Goal: Information Seeking & Learning: Learn about a topic

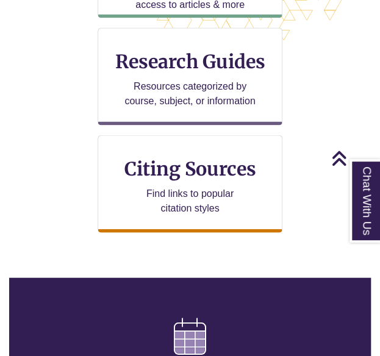
scroll to position [509, 0]
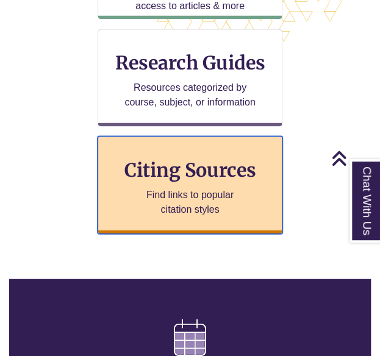
click at [198, 199] on p "Find links to popular citation styles" at bounding box center [190, 201] width 119 height 29
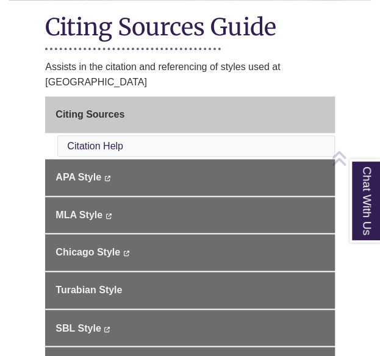
scroll to position [274, 0]
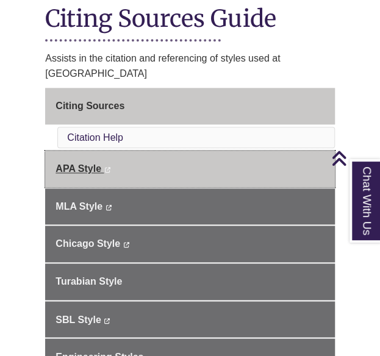
click at [95, 163] on span "APA Style" at bounding box center [78, 168] width 46 height 10
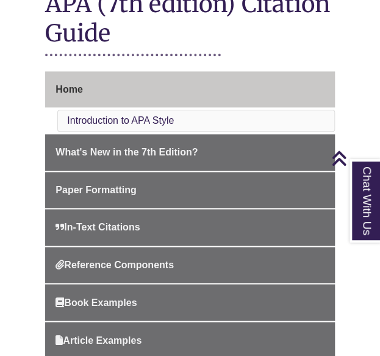
scroll to position [346, 0]
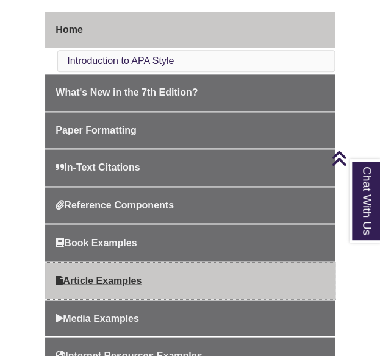
click at [107, 275] on span "Article Examples" at bounding box center [98, 280] width 86 height 10
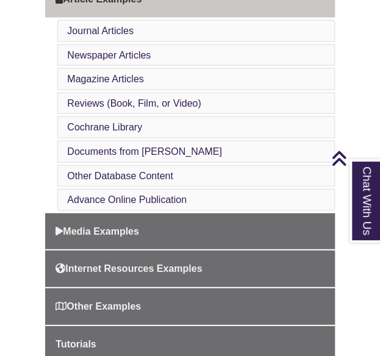
scroll to position [617, 0]
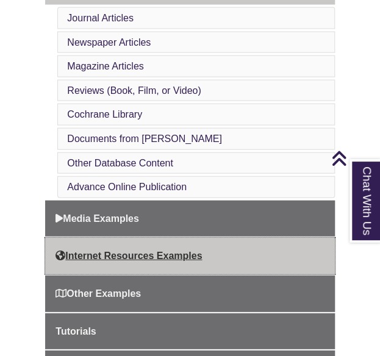
click at [176, 243] on link "Internet Resources Examples" at bounding box center [189, 256] width 289 height 37
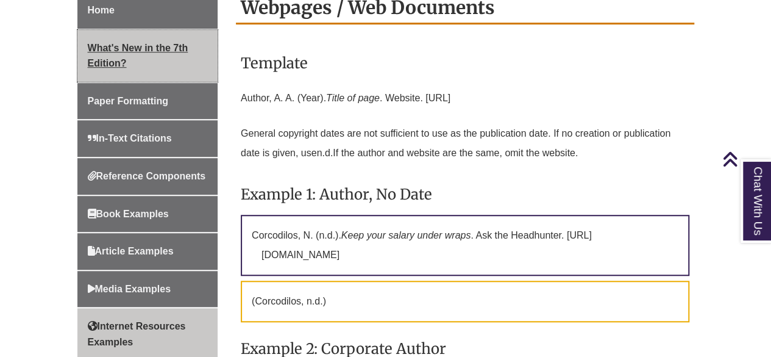
scroll to position [368, 0]
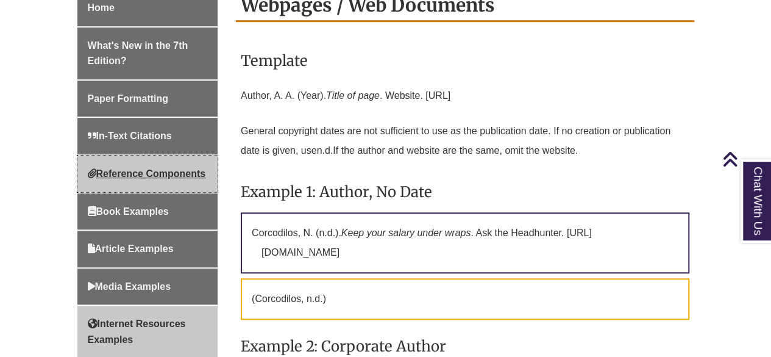
click at [115, 169] on span "Reference Components" at bounding box center [147, 173] width 118 height 10
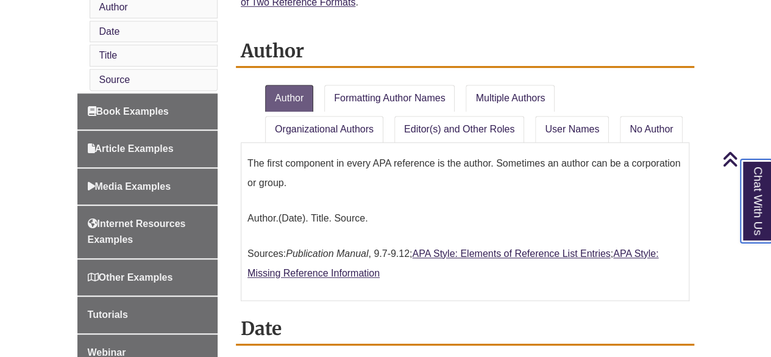
scroll to position [624, 0]
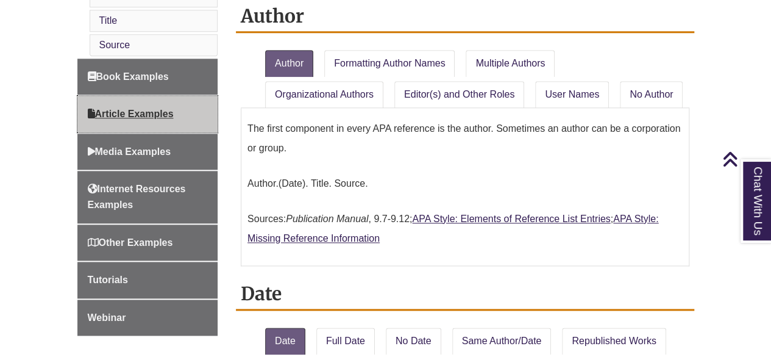
click at [116, 112] on span "Article Examples" at bounding box center [131, 114] width 86 height 10
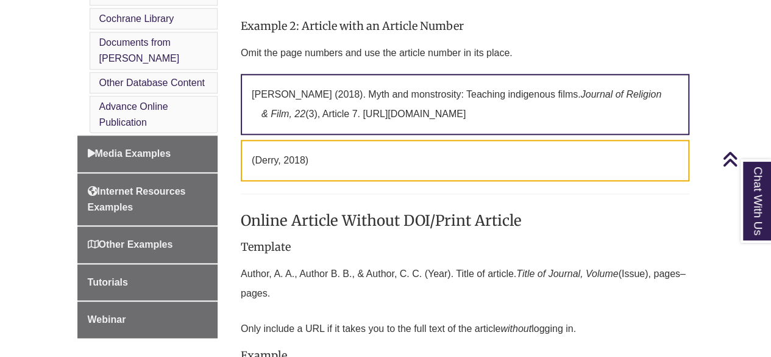
scroll to position [728, 0]
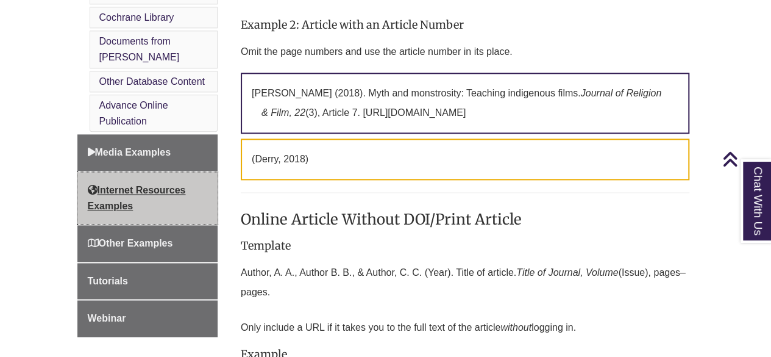
click at [170, 177] on link "Internet Resources Examples" at bounding box center [147, 198] width 141 height 52
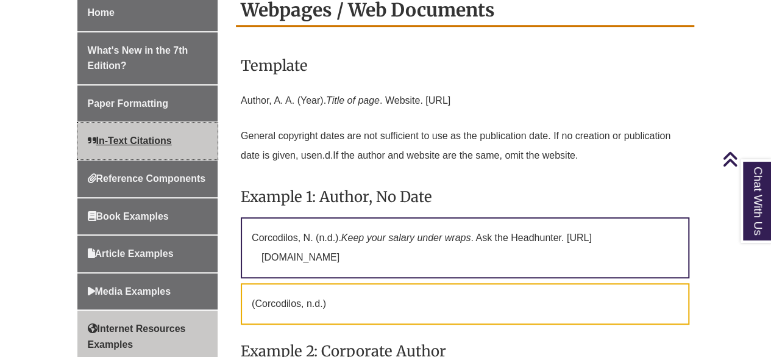
scroll to position [354, 0]
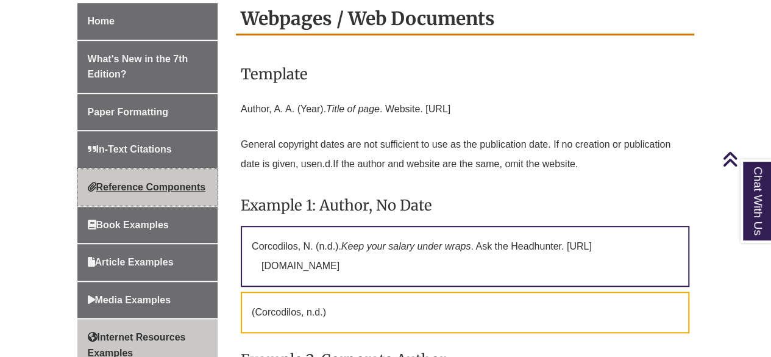
click at [125, 182] on span "Reference Components" at bounding box center [147, 187] width 118 height 10
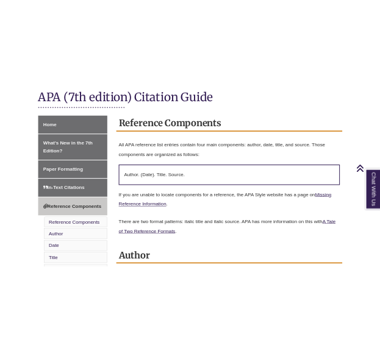
scroll to position [293, 0]
